Goal: Task Accomplishment & Management: Manage account settings

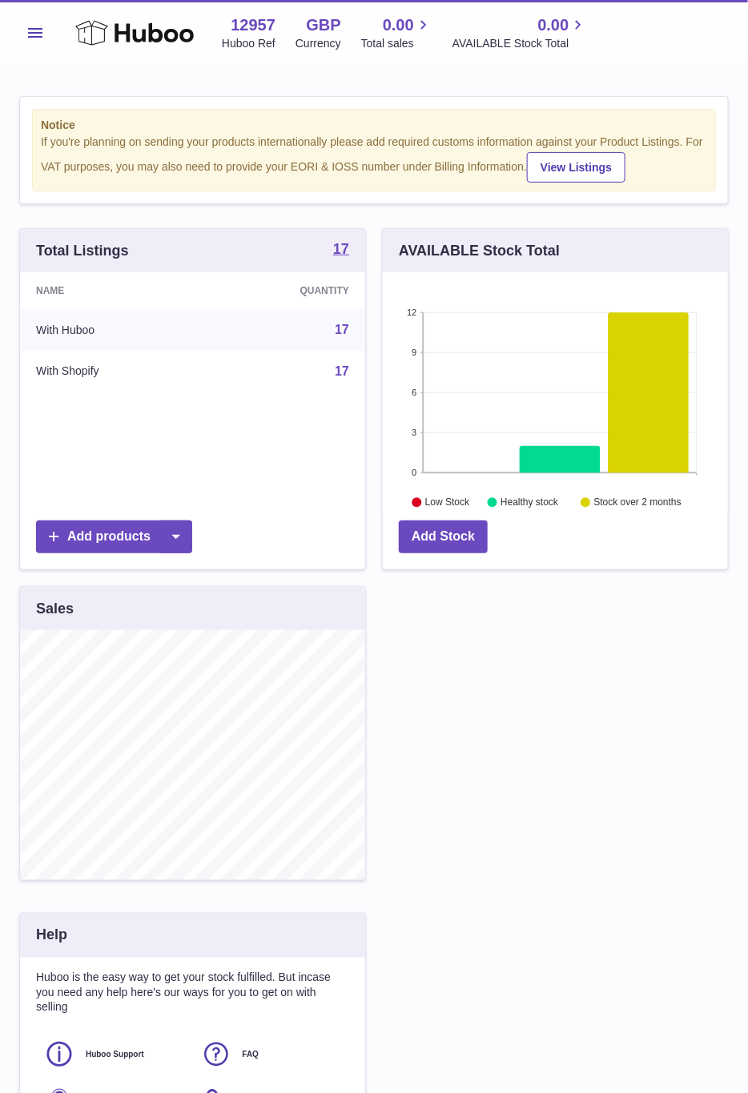
scroll to position [250, 344]
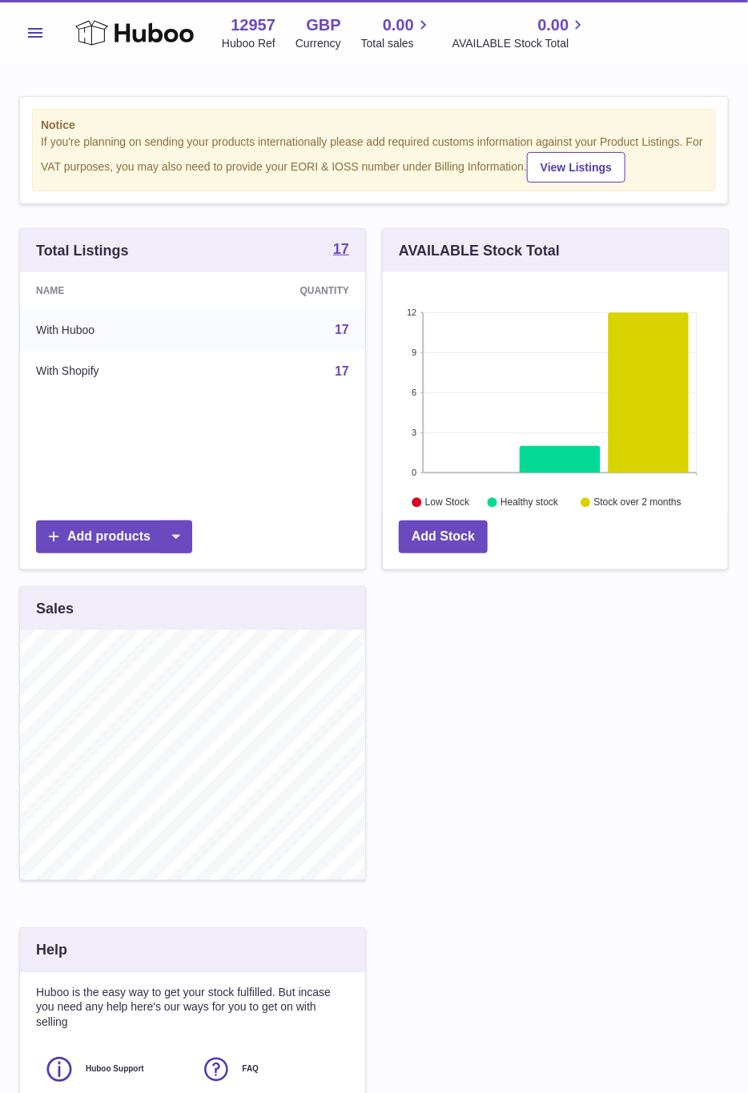
click at [34, 34] on span "Menu" at bounding box center [35, 33] width 14 height 10
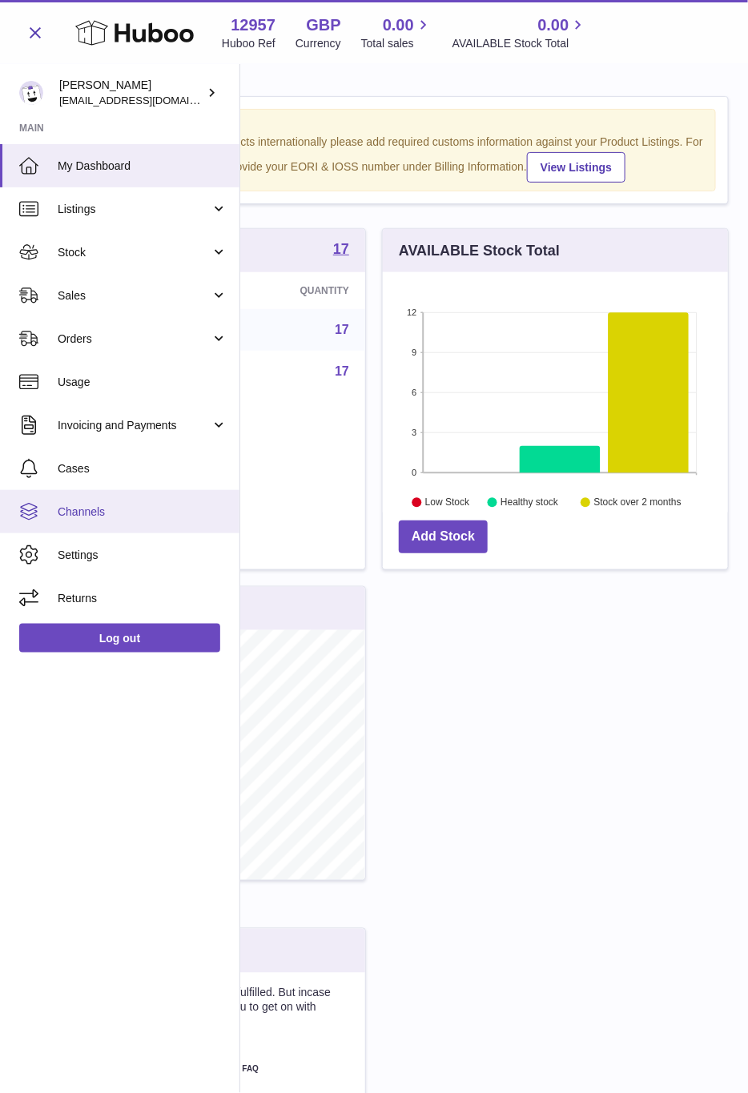
click at [121, 513] on span "Channels" at bounding box center [143, 512] width 170 height 15
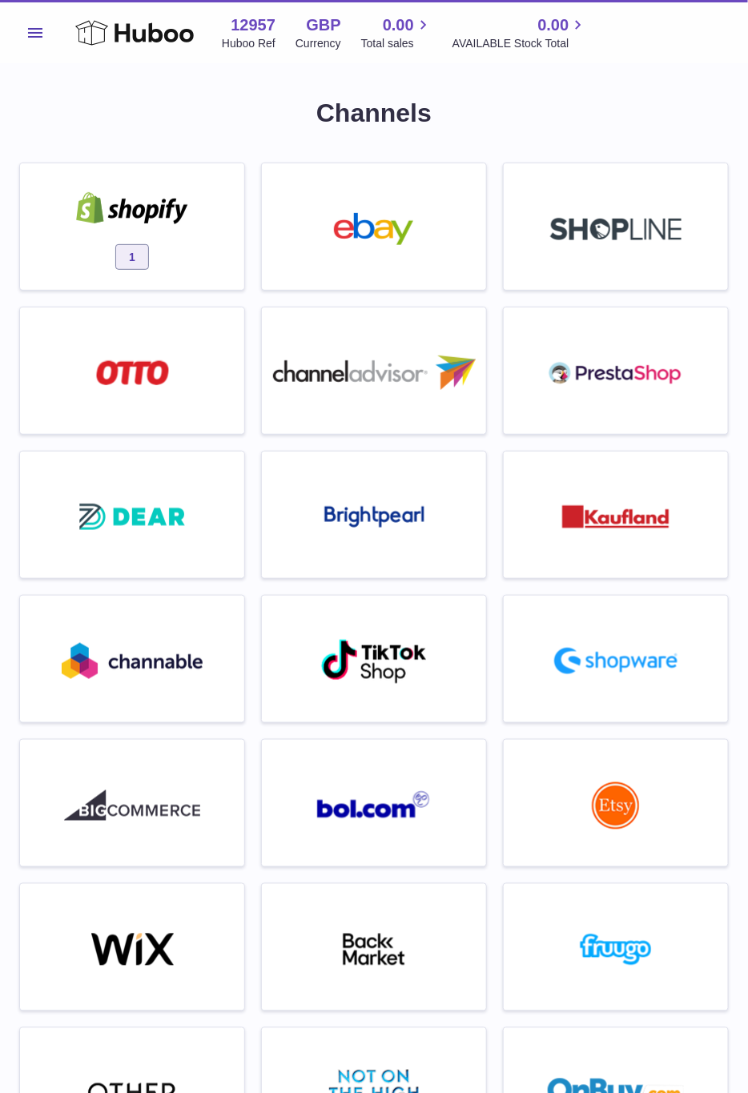
click at [154, 224] on div at bounding box center [132, 210] width 136 height 36
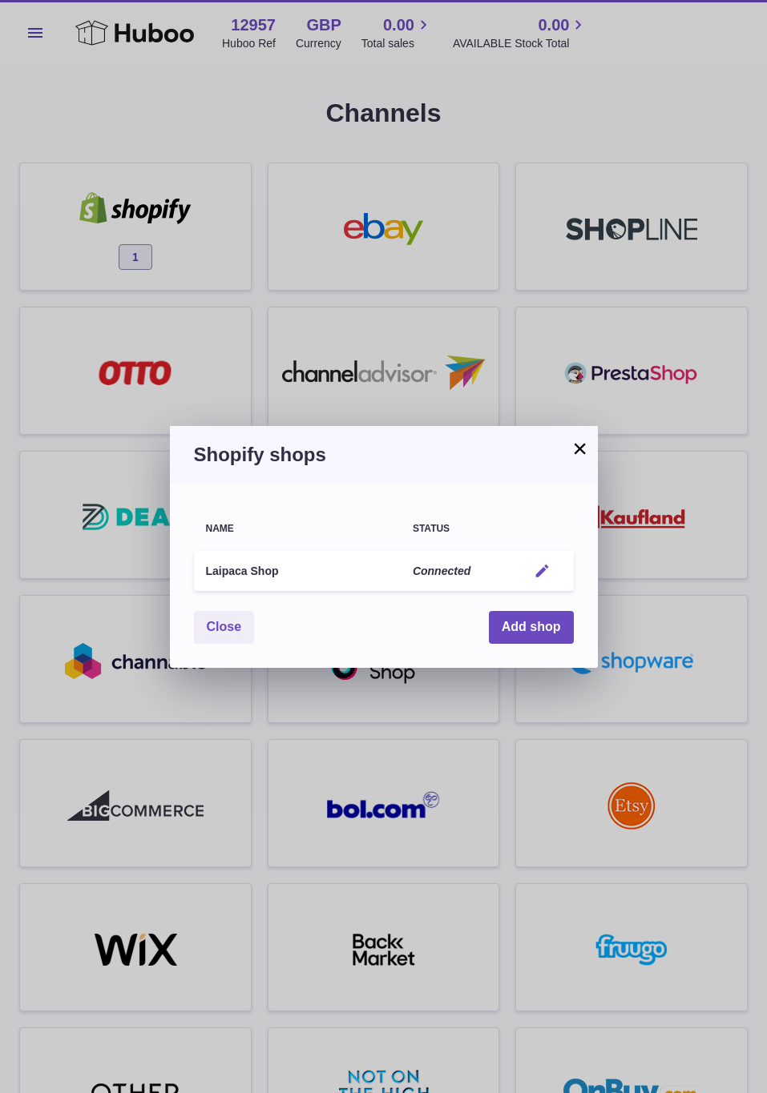
click at [550, 563] on em "button" at bounding box center [542, 571] width 17 height 17
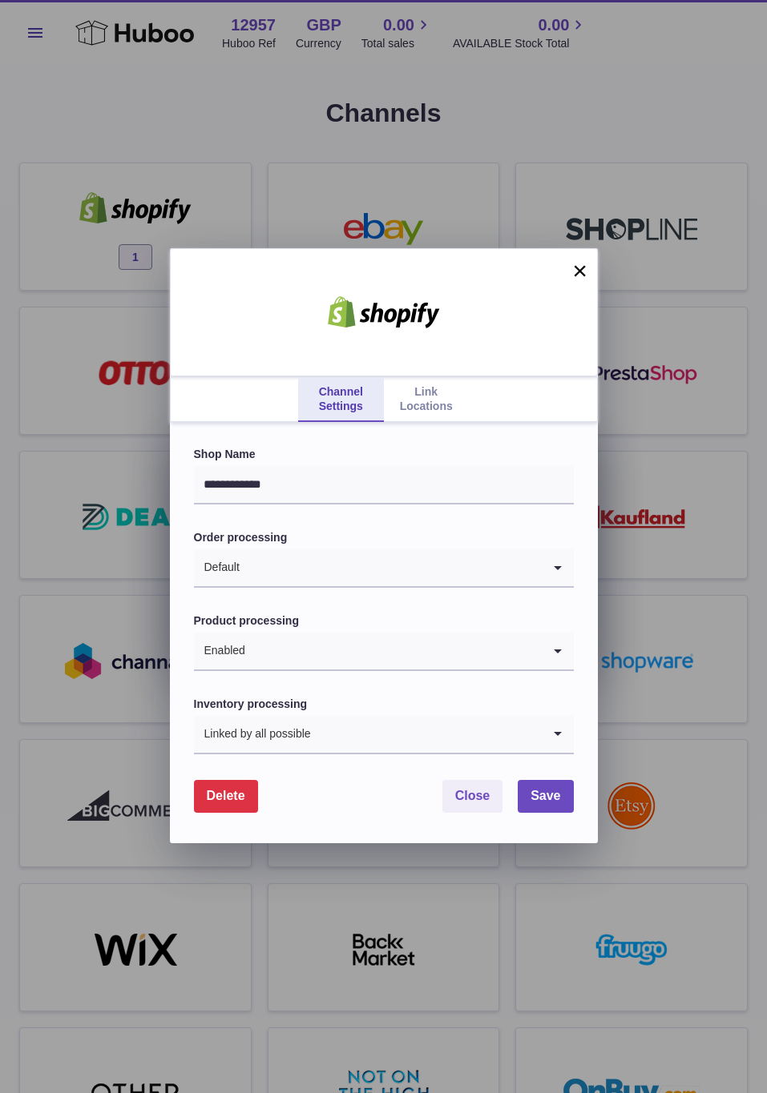
click at [425, 392] on link "Link Locations" at bounding box center [426, 399] width 85 height 45
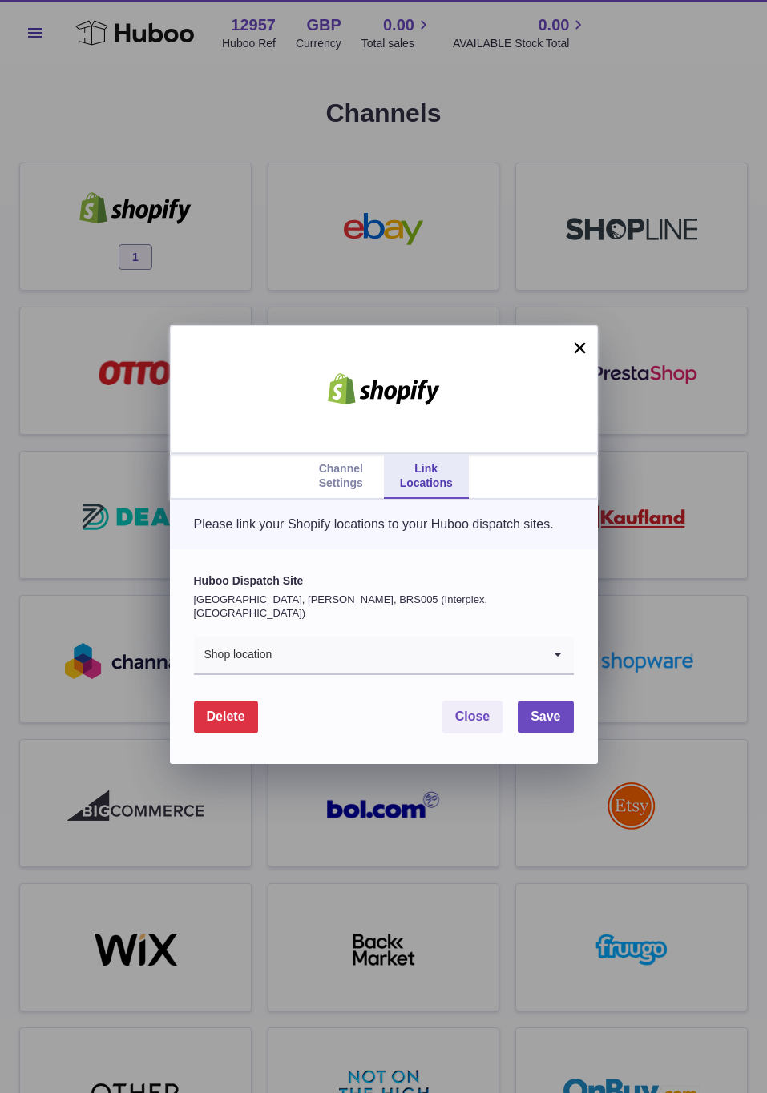
click at [301, 666] on input "Search for option" at bounding box center [406, 655] width 268 height 37
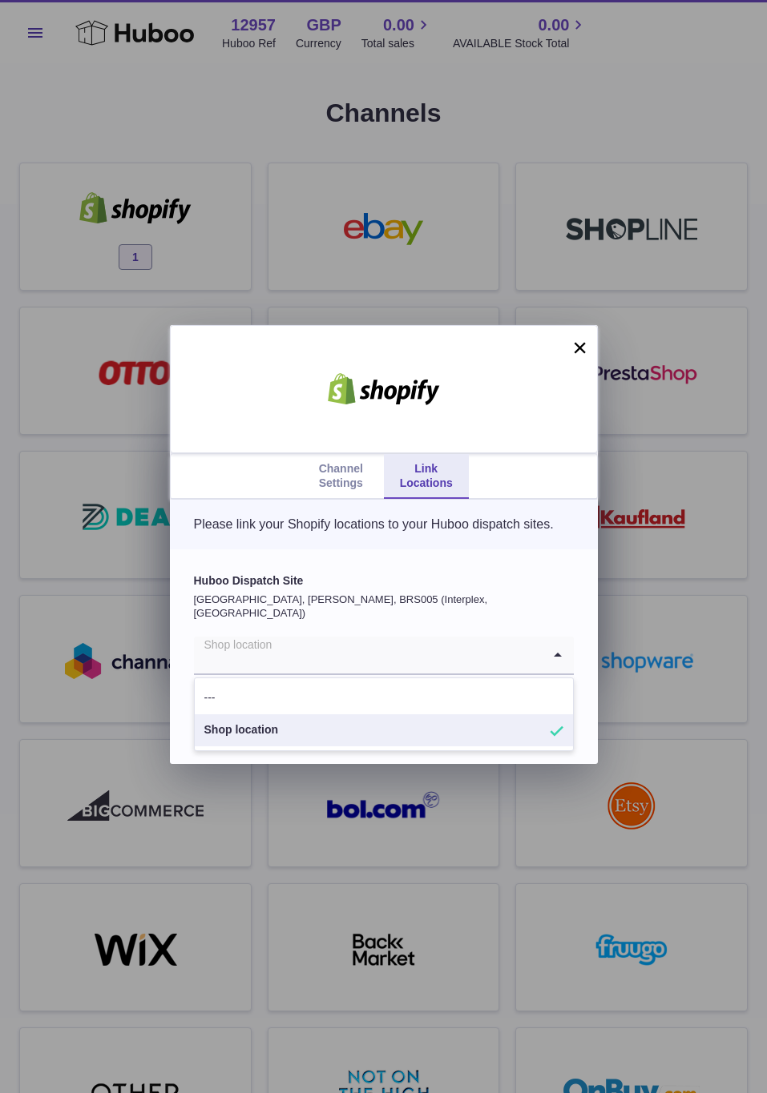
click at [329, 621] on p "United Kingdom, Bradley Stoke, BRS005 (Interplex, UK)" at bounding box center [384, 607] width 380 height 28
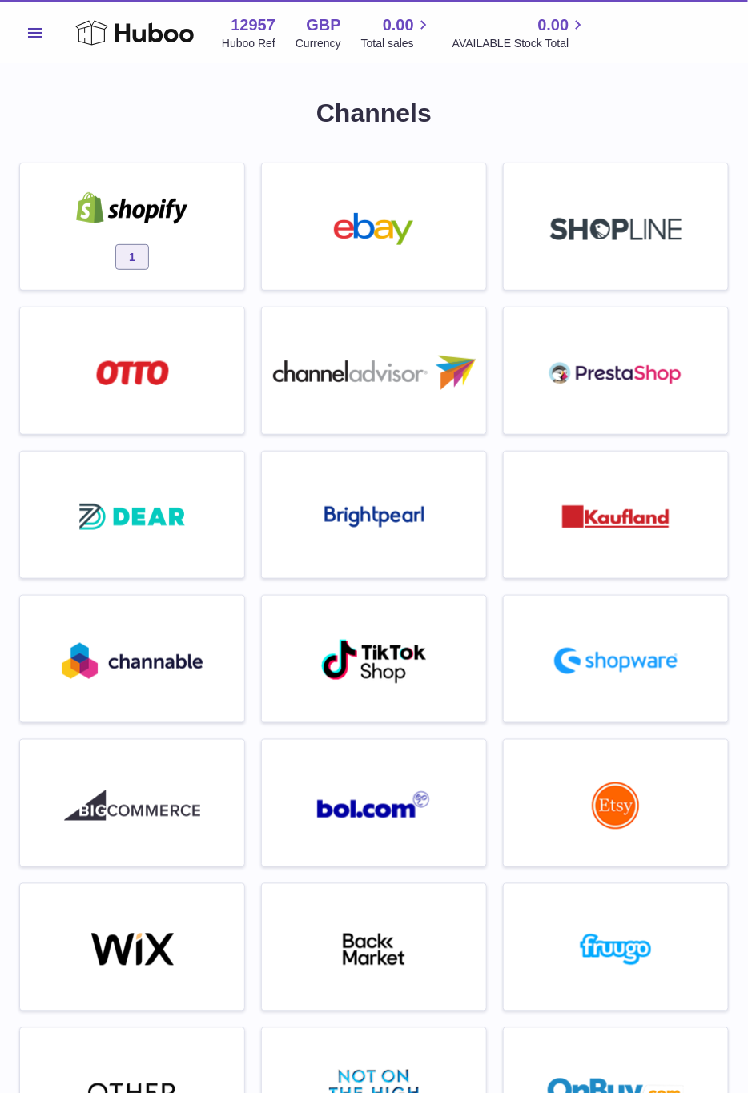
click at [147, 188] on div "1" at bounding box center [132, 230] width 208 height 103
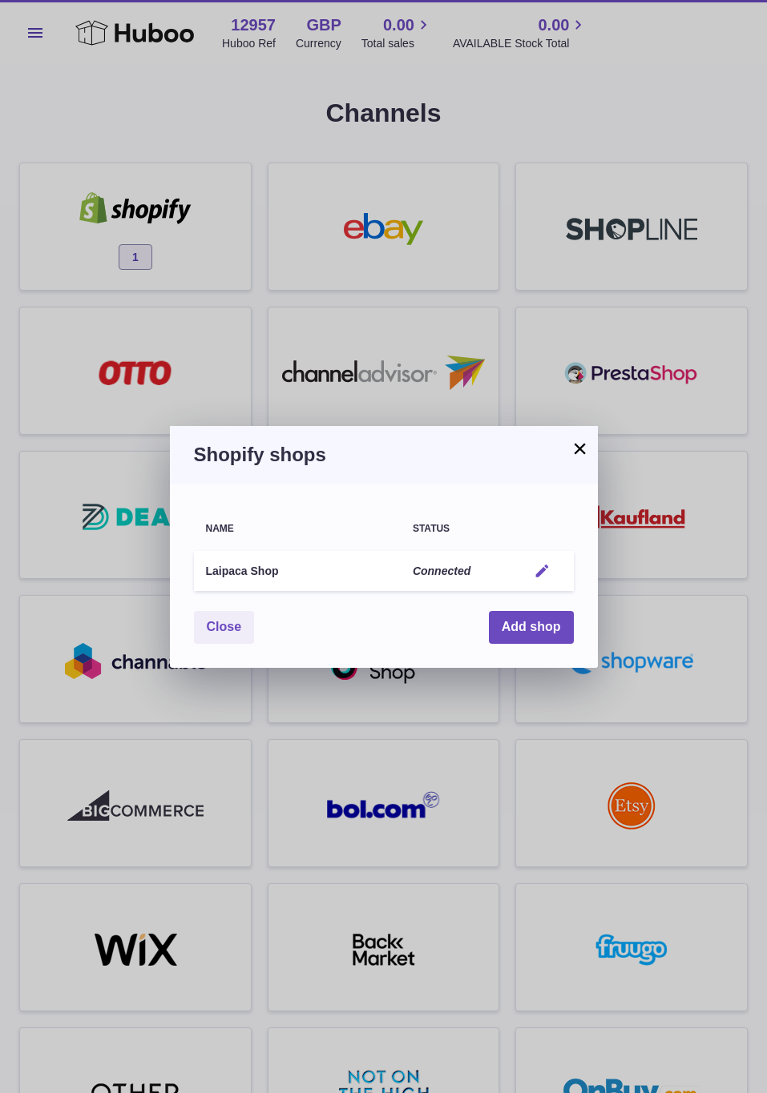
click at [555, 572] on button "Edit" at bounding box center [542, 571] width 30 height 17
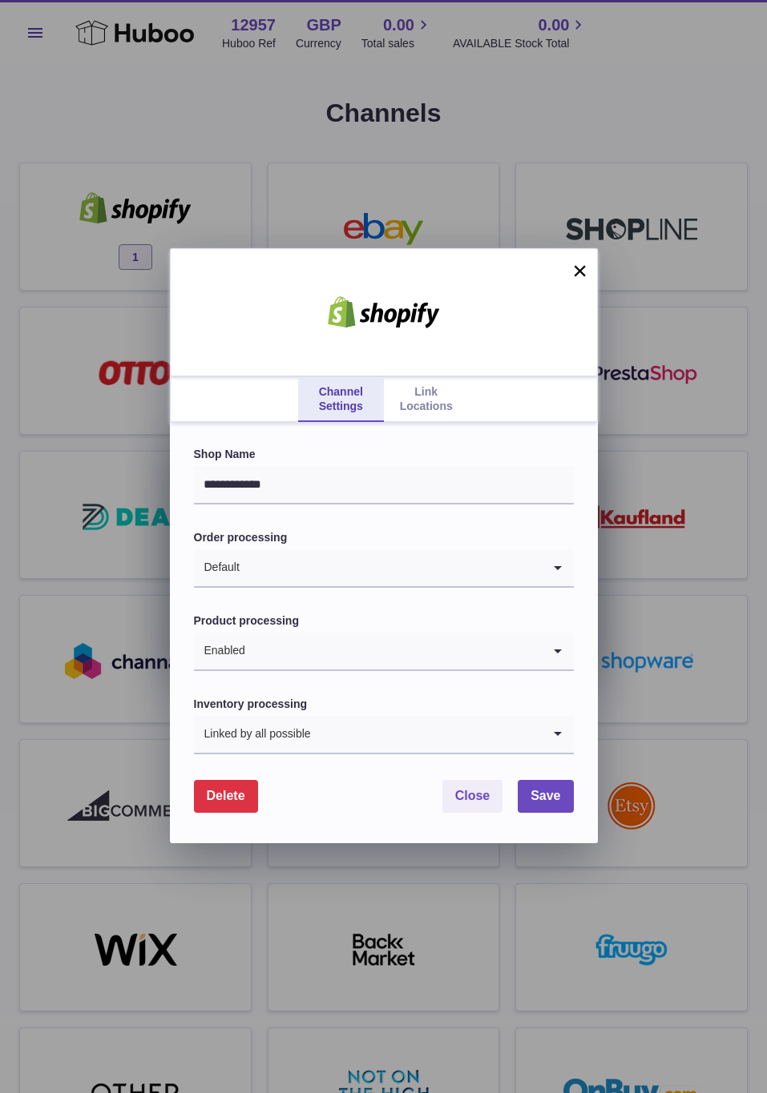
click at [460, 409] on link "Link Locations" at bounding box center [426, 399] width 85 height 45
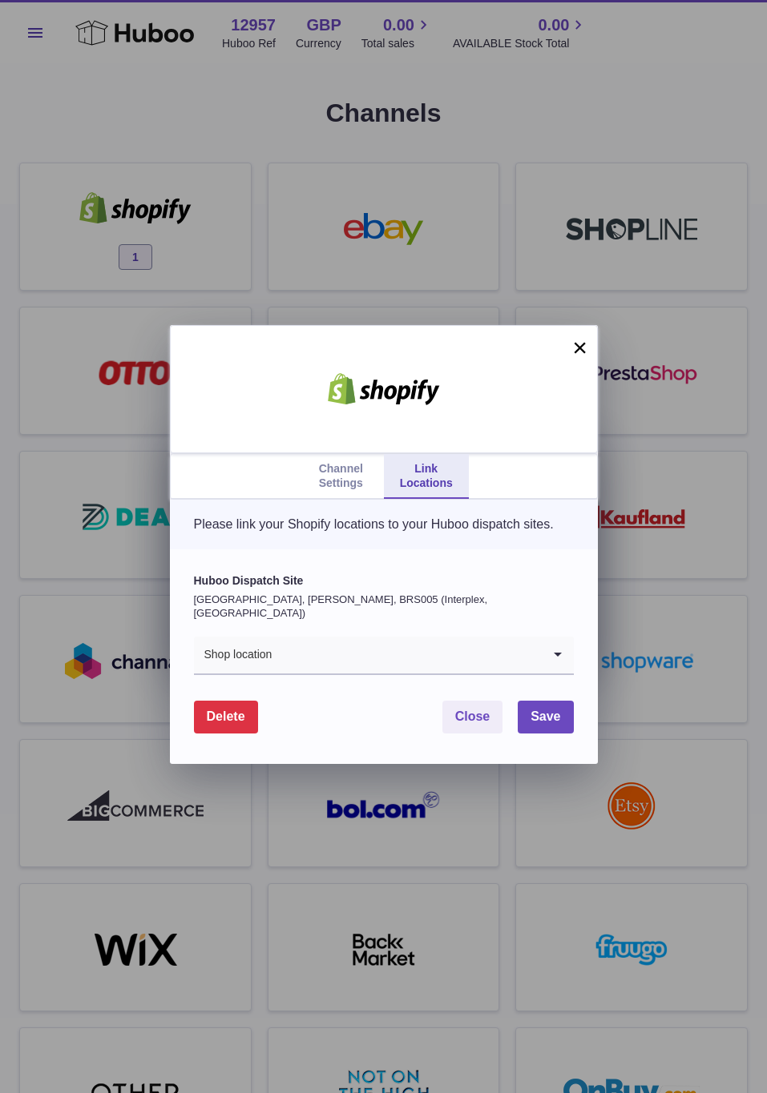
click at [352, 650] on input "Search for option" at bounding box center [406, 655] width 268 height 37
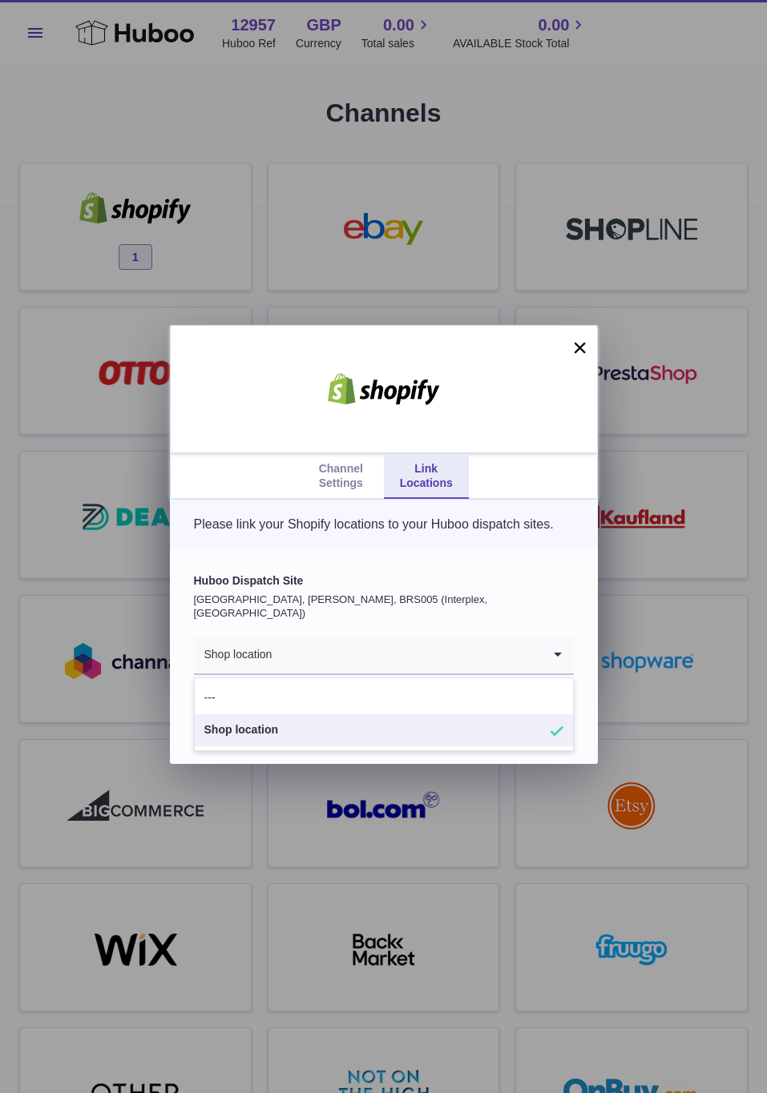
click at [352, 589] on label "Huboo Dispatch Site" at bounding box center [384, 581] width 380 height 15
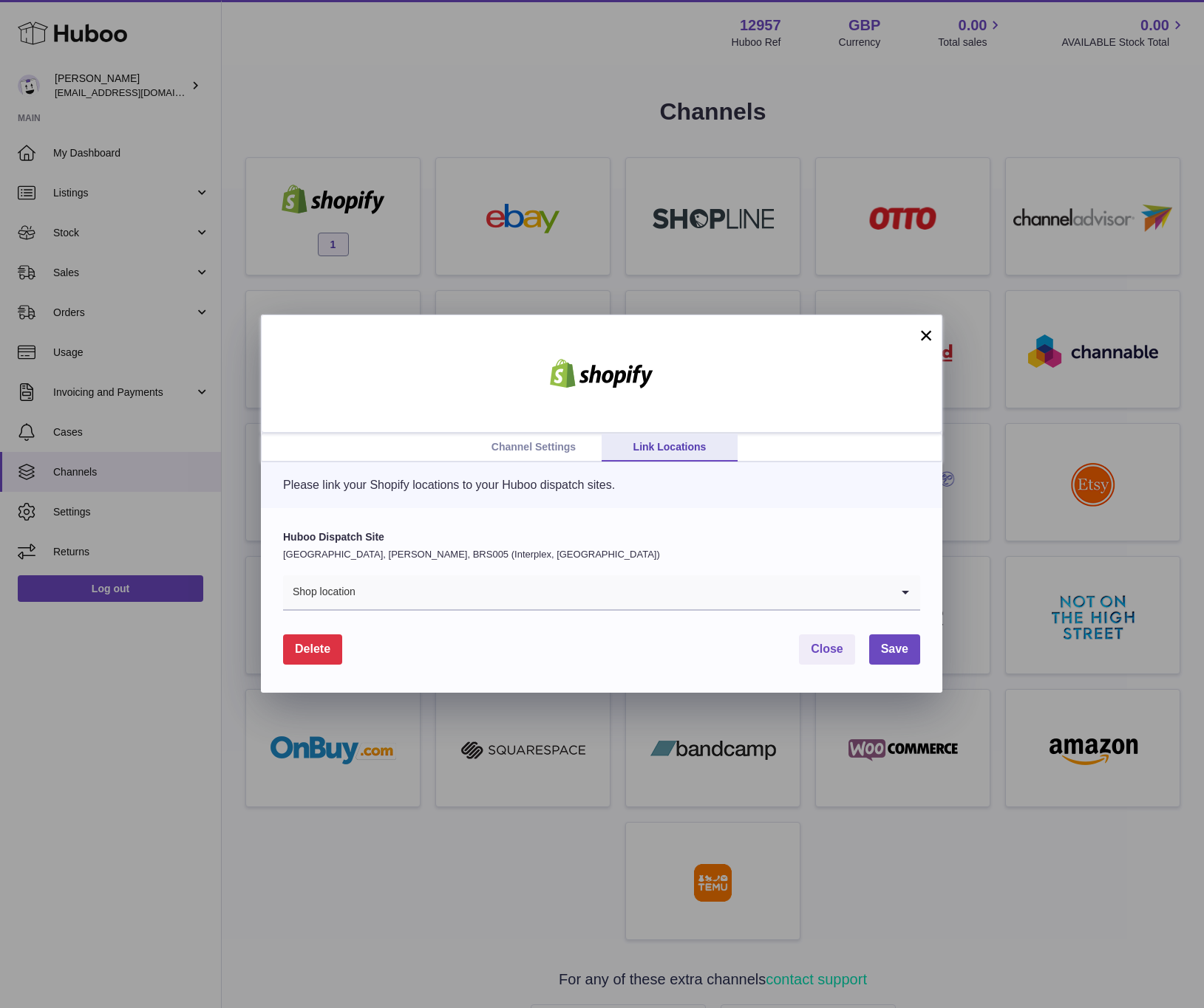
click at [495, 590] on input "Search for option" at bounding box center [623, 592] width 534 height 34
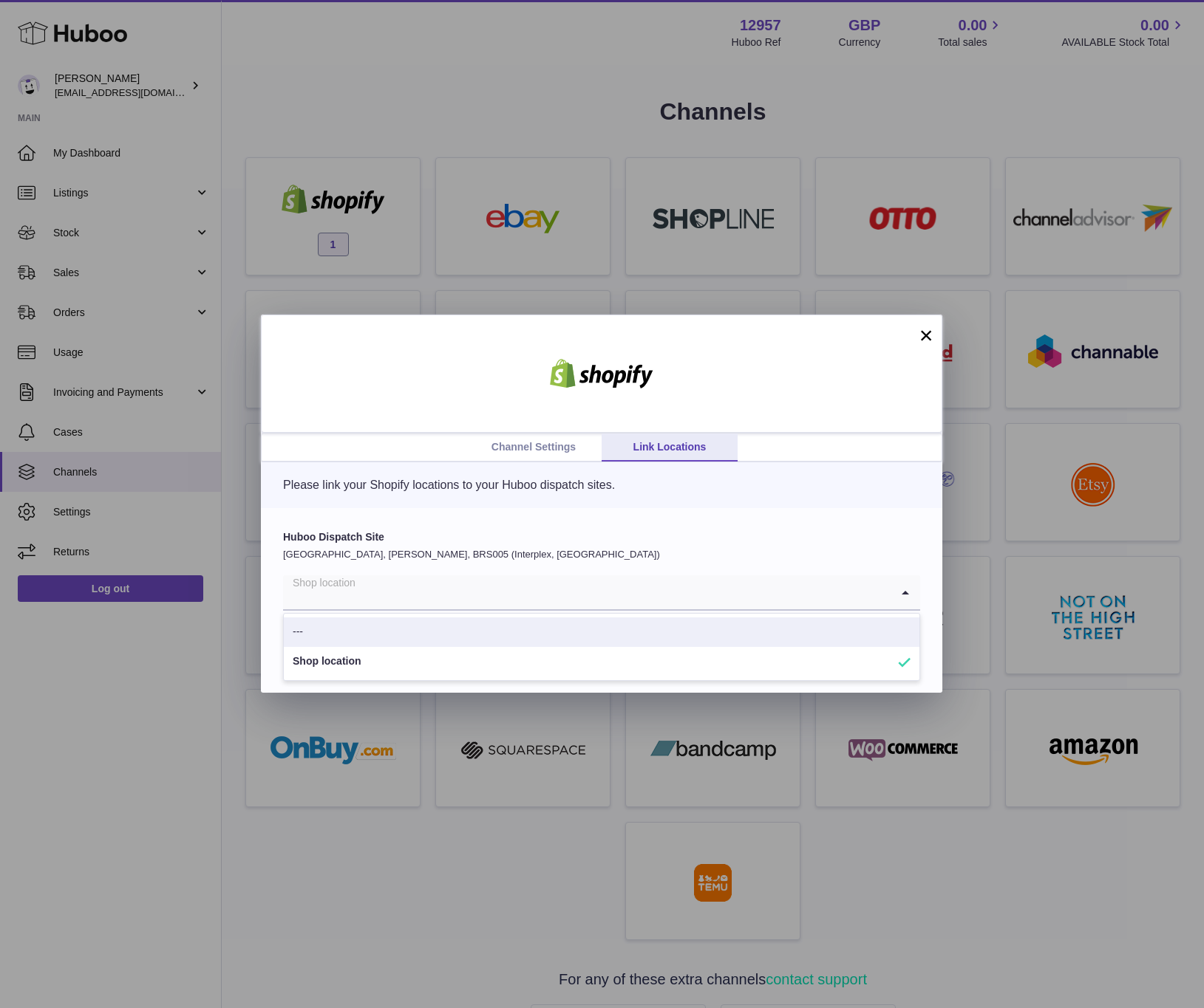
click at [377, 446] on ul "Channel Settings Link Locations" at bounding box center [602, 447] width 680 height 28
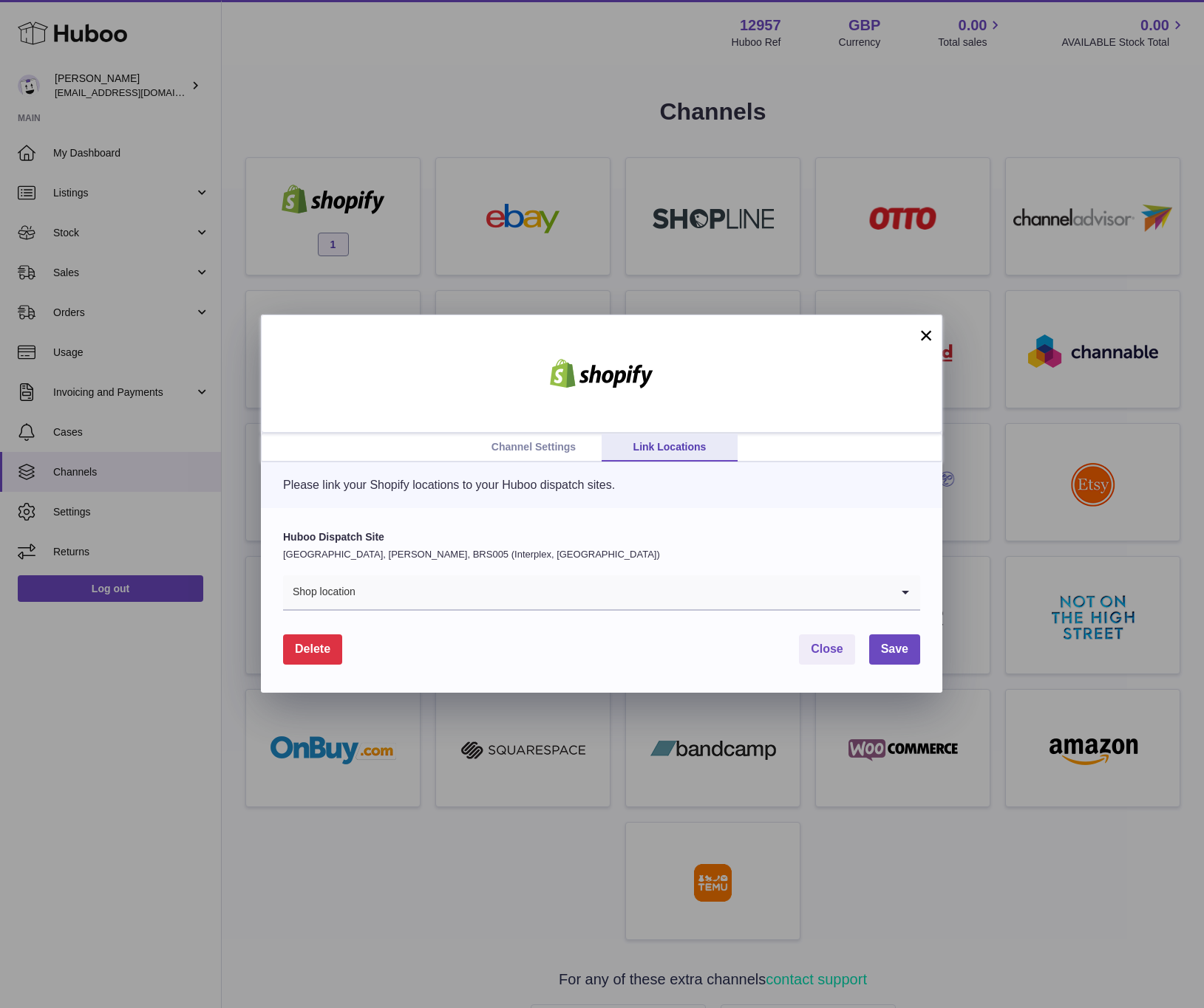
click at [442, 191] on div "Channel Settings Link Locations × Please link your Shopify locations to your Hu…" at bounding box center [602, 504] width 1204 height 1008
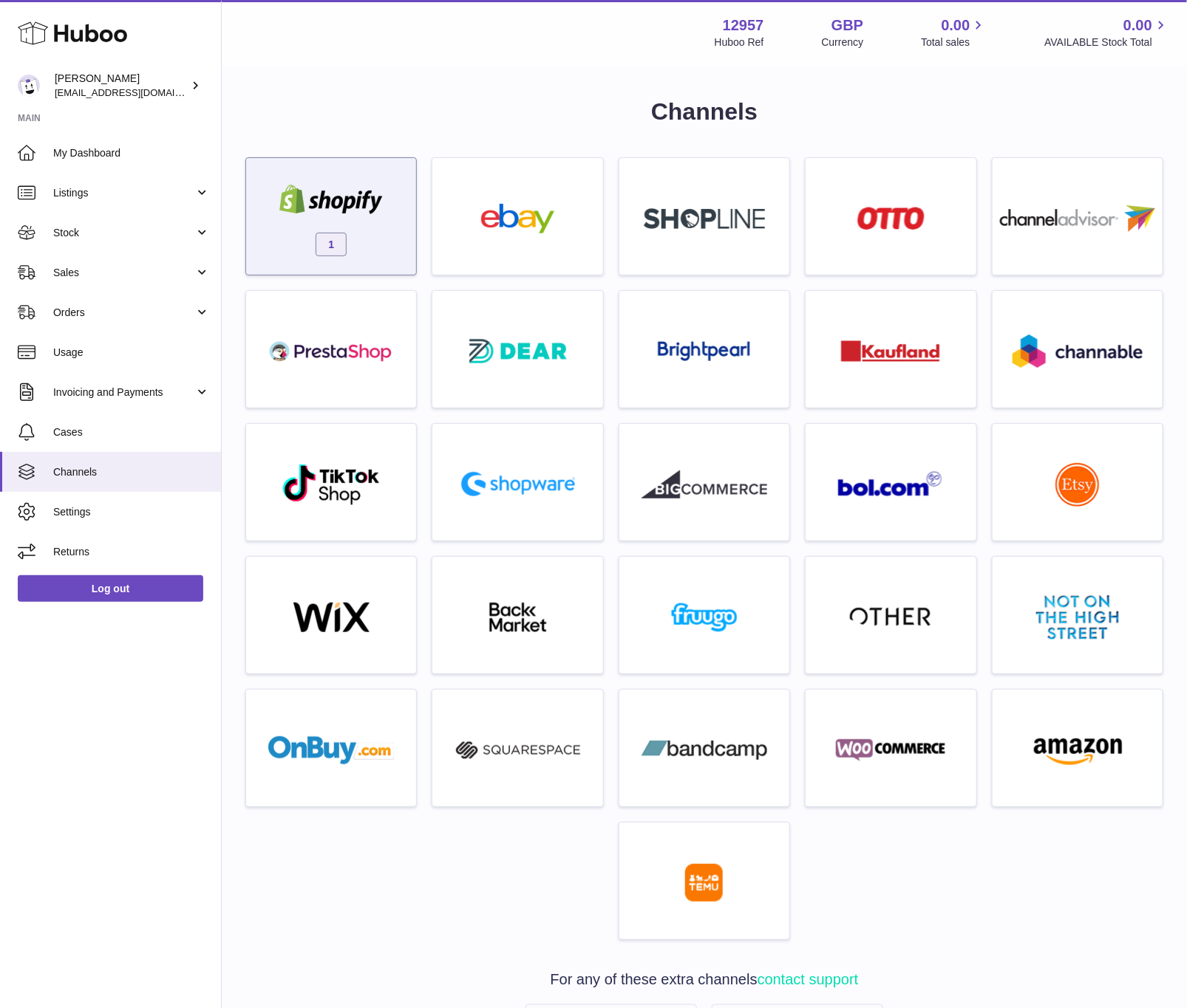
click at [333, 210] on img at bounding box center [331, 199] width 125 height 30
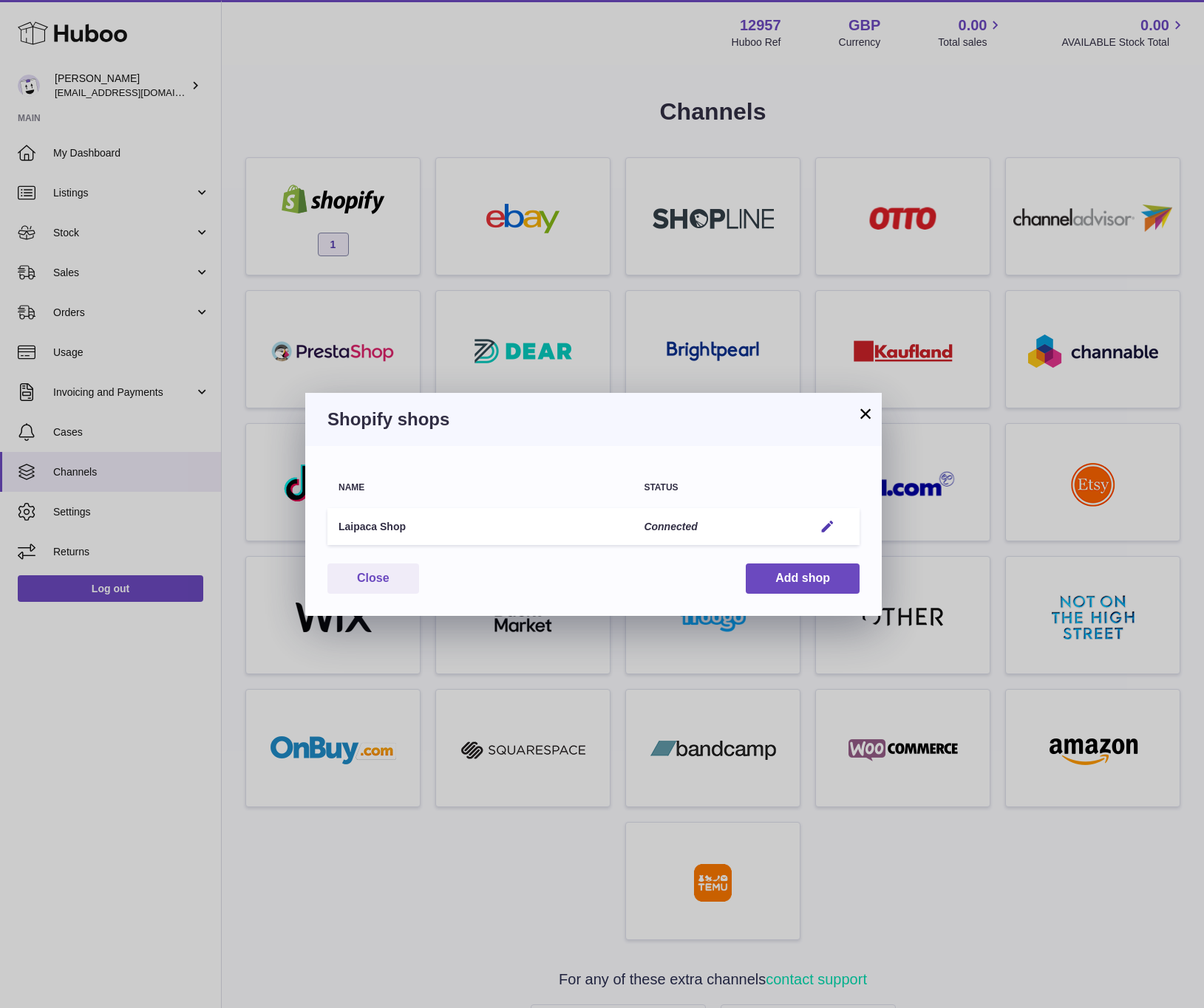
click at [864, 407] on button "×" at bounding box center [864, 413] width 18 height 18
